Goal: Information Seeking & Learning: Understand process/instructions

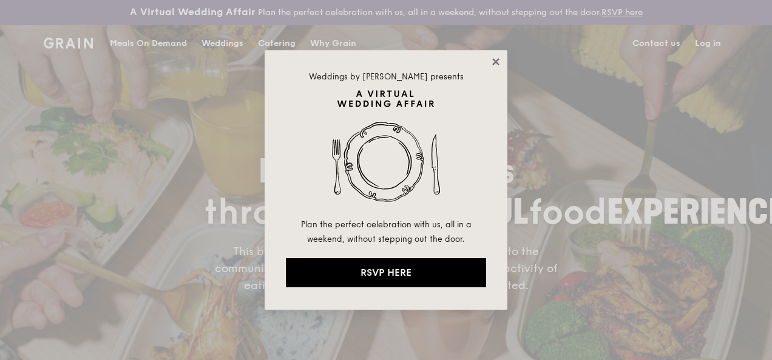
click at [493, 59] on icon at bounding box center [495, 61] width 7 height 7
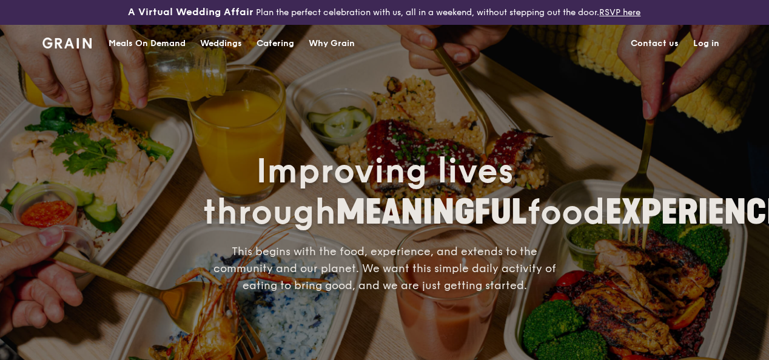
click at [328, 61] on div "Why Grain" at bounding box center [332, 43] width 46 height 36
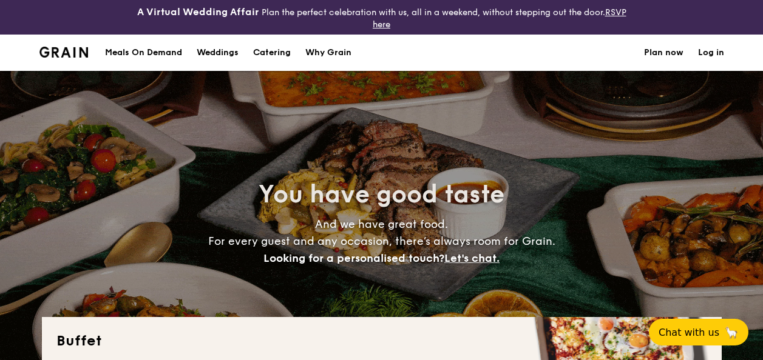
select select
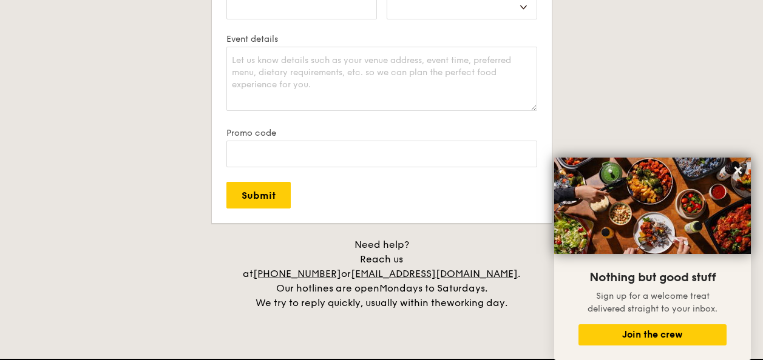
scroll to position [2438, 0]
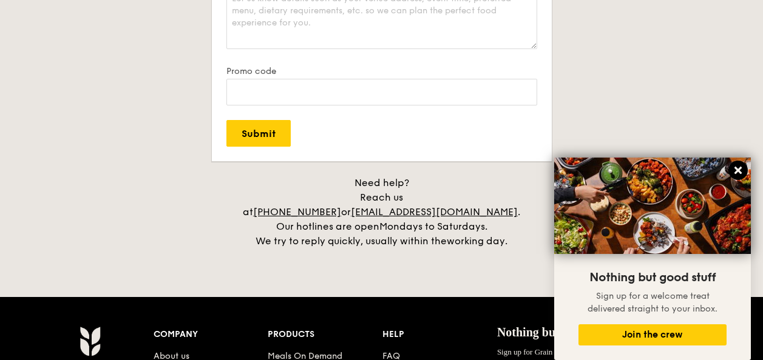
click at [739, 172] on icon at bounding box center [737, 170] width 7 height 7
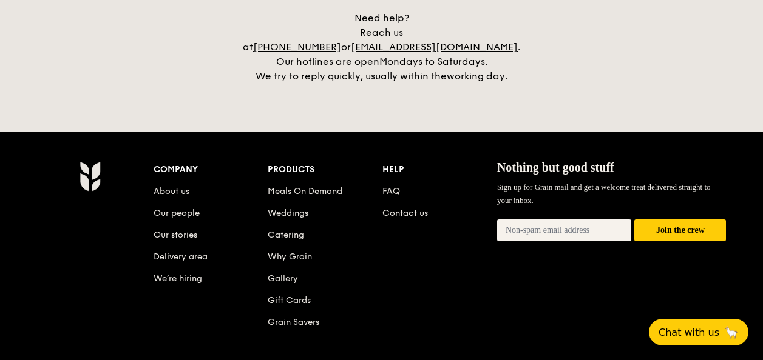
scroll to position [2604, 0]
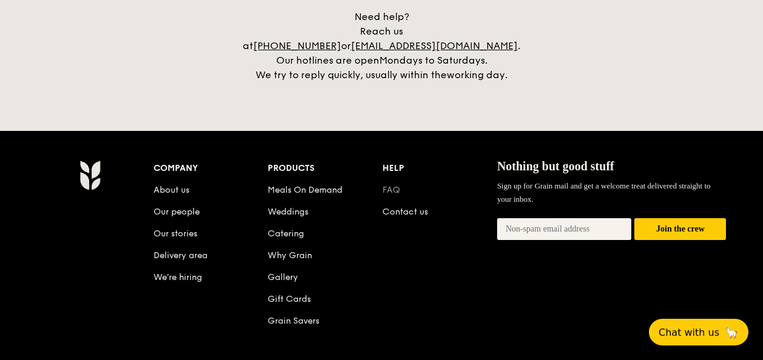
click at [397, 185] on link "FAQ" at bounding box center [391, 190] width 18 height 10
